Goal: Task Accomplishment & Management: Use online tool/utility

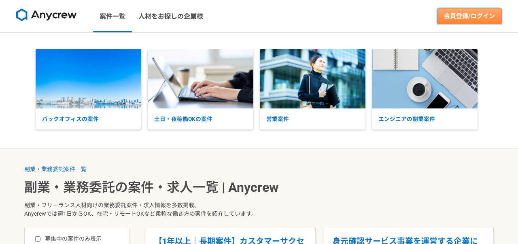
click at [445, 19] on link "会員登録/ログイン" at bounding box center [469, 16] width 65 height 16
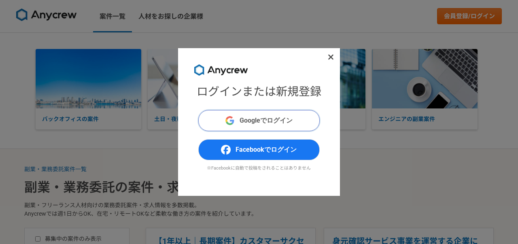
click at [270, 120] on span "Googleでログイン" at bounding box center [266, 121] width 53 height 10
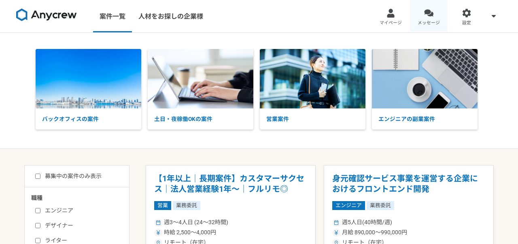
click at [426, 17] on link "メッセージ" at bounding box center [429, 16] width 38 height 32
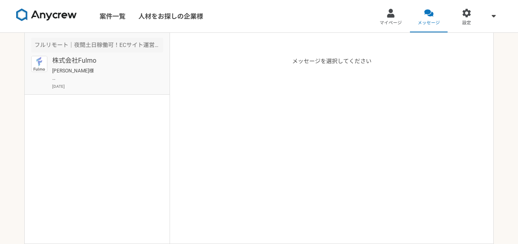
click at [147, 60] on p "株式会社Fulmo" at bounding box center [102, 61] width 100 height 10
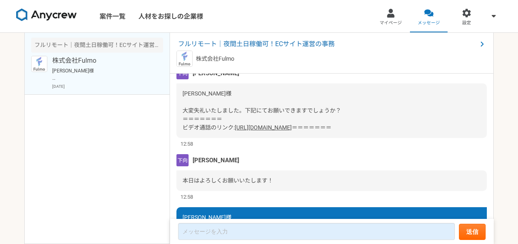
scroll to position [1123, 0]
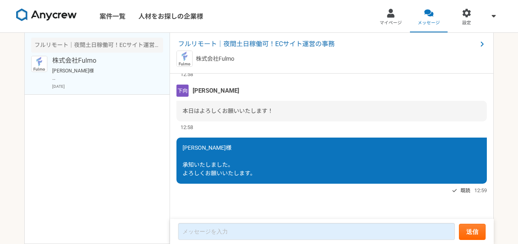
click at [48, 13] on img at bounding box center [46, 15] width 61 height 13
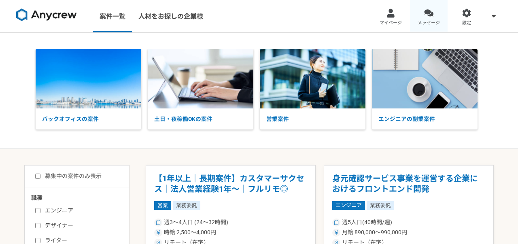
click at [423, 15] on link "メッセージ" at bounding box center [429, 16] width 38 height 32
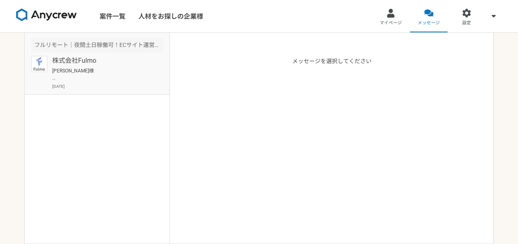
click at [76, 62] on p "株式会社Fulmo" at bounding box center [102, 61] width 100 height 10
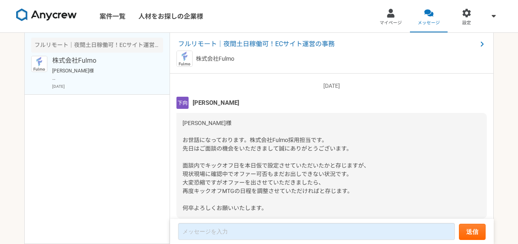
scroll to position [1123, 0]
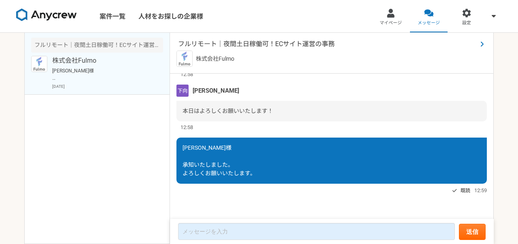
click at [203, 45] on span "フルリモート｜夜間土日稼働可！ECサイト運営の事務" at bounding box center [327, 44] width 299 height 10
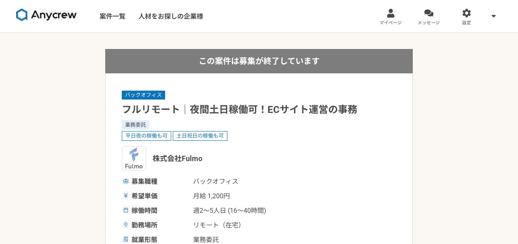
click at [45, 12] on img at bounding box center [46, 15] width 61 height 13
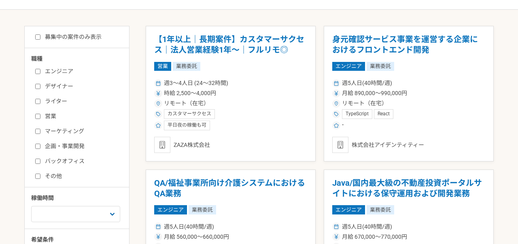
scroll to position [140, 0]
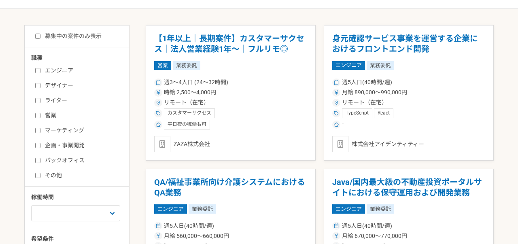
click at [37, 160] on input "バックオフィス" at bounding box center [37, 160] width 5 height 5
checkbox input "true"
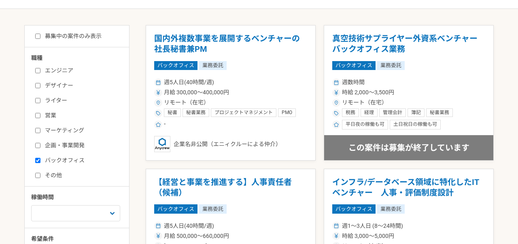
click at [37, 36] on input "募集中の案件のみ表示" at bounding box center [37, 36] width 5 height 5
checkbox input "true"
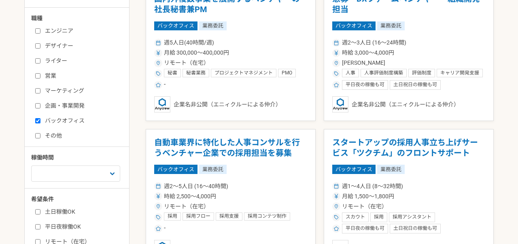
scroll to position [181, 0]
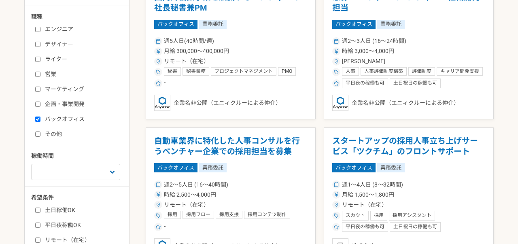
click at [38, 133] on input "その他" at bounding box center [37, 134] width 5 height 5
checkbox input "true"
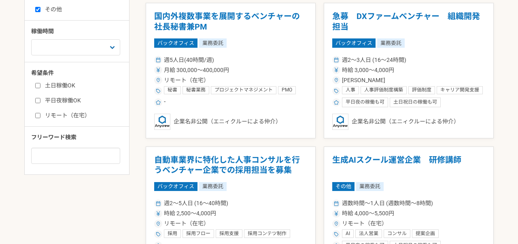
scroll to position [307, 0]
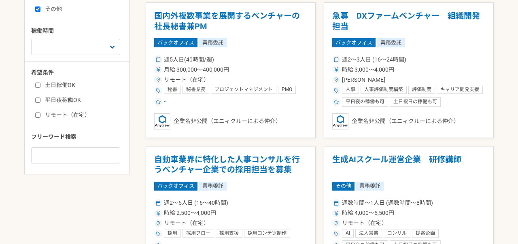
click at [40, 115] on input "リモート（在宅）" at bounding box center [37, 115] width 5 height 5
checkbox input "true"
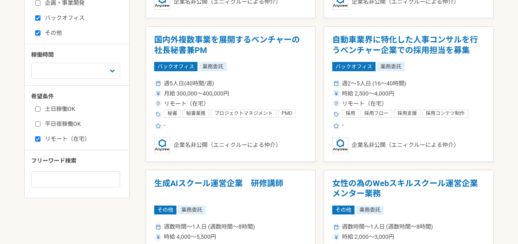
scroll to position [281, 0]
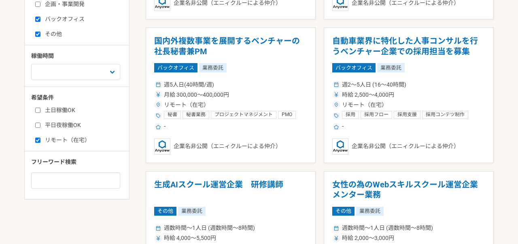
click at [37, 125] on input "平日夜稼働OK" at bounding box center [37, 125] width 5 height 5
checkbox input "true"
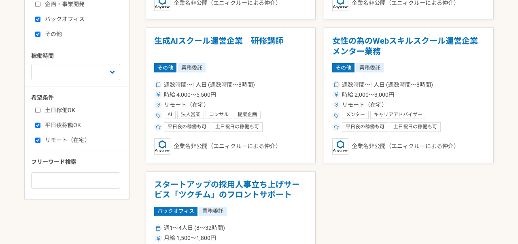
click at [37, 111] on input "土日稼働OK" at bounding box center [37, 110] width 5 height 5
checkbox input "true"
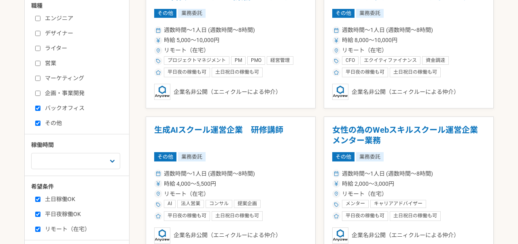
scroll to position [191, 0]
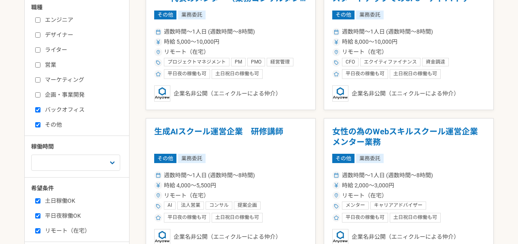
click at [40, 125] on label "その他" at bounding box center [81, 125] width 93 height 9
click at [40, 125] on input "その他" at bounding box center [37, 124] width 5 height 5
checkbox input "false"
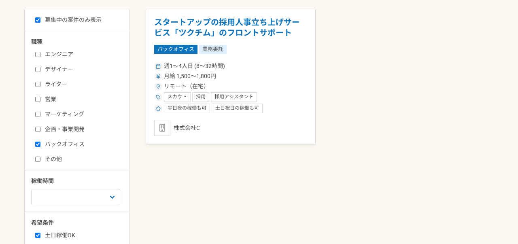
scroll to position [156, 0]
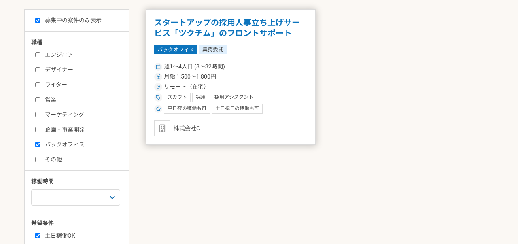
click at [176, 30] on h1 "スタートアップの採用人事立ち上げサービス「ツクチム」のフロントサポート" at bounding box center [230, 28] width 153 height 21
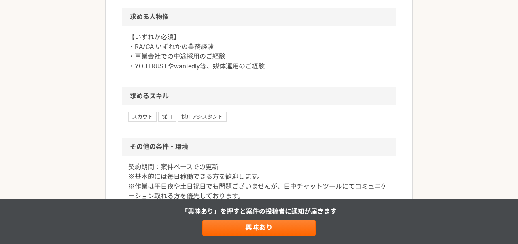
scroll to position [554, 0]
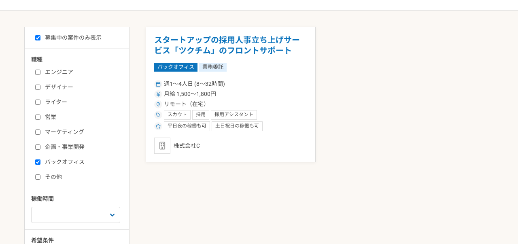
scroll to position [141, 0]
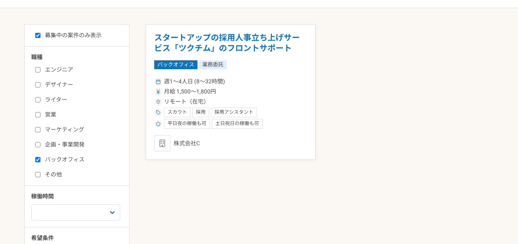
click at [37, 161] on input "バックオフィス" at bounding box center [37, 159] width 5 height 5
checkbox input "false"
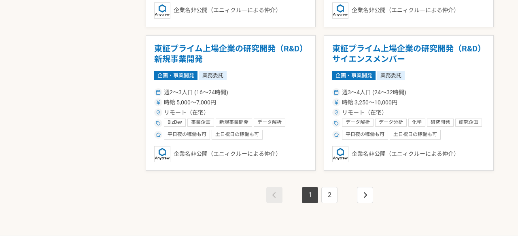
scroll to position [1422, 0]
click at [328, 193] on link "2" at bounding box center [329, 195] width 16 height 16
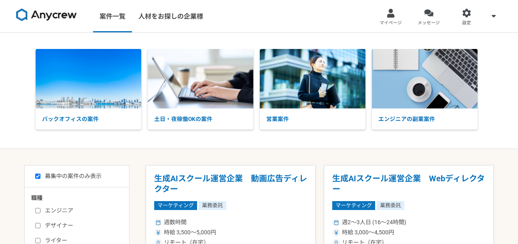
click at [55, 16] on img at bounding box center [46, 15] width 61 height 13
checkbox input "false"
